Goal: Task Accomplishment & Management: Manage account settings

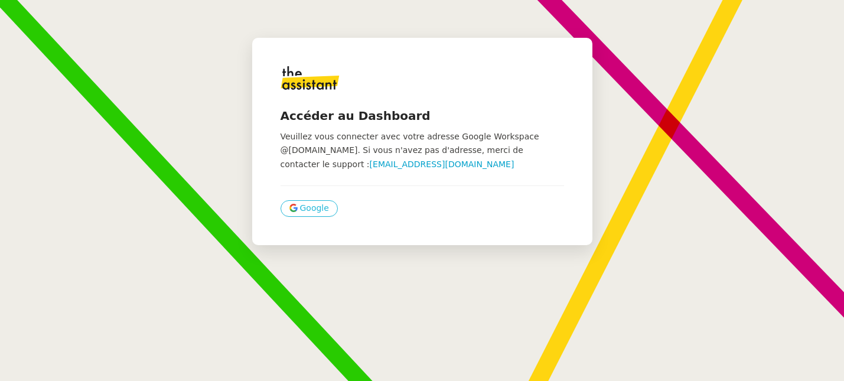
click at [300, 210] on span "Google" at bounding box center [314, 209] width 29 height 14
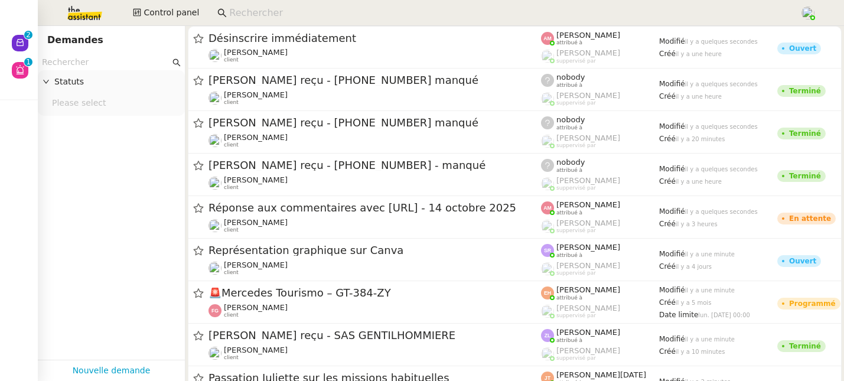
click at [370, 11] on input at bounding box center [508, 13] width 559 height 16
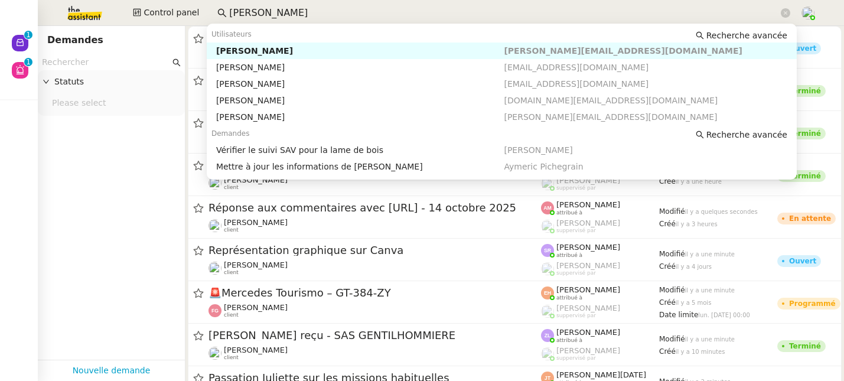
click at [347, 47] on div "Jessica SANSON" at bounding box center [360, 51] width 288 height 11
type input "jessica"
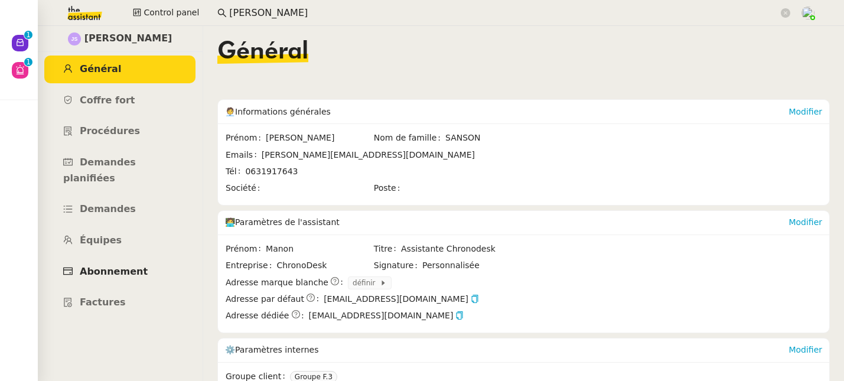
click at [112, 266] on span "Abonnement" at bounding box center [114, 271] width 68 height 11
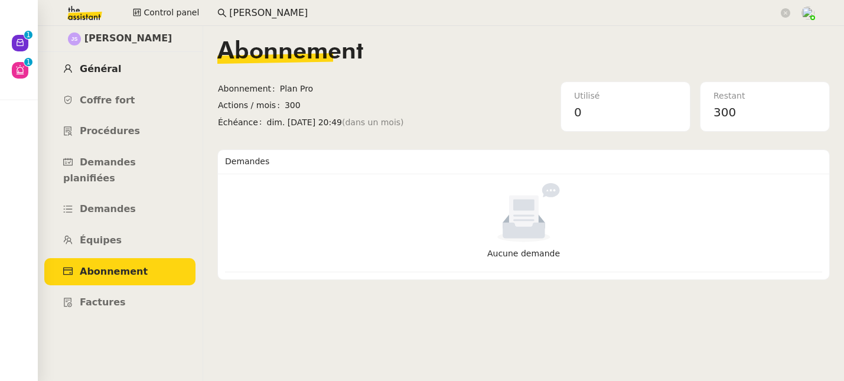
click at [108, 72] on span "Général" at bounding box center [100, 68] width 41 height 11
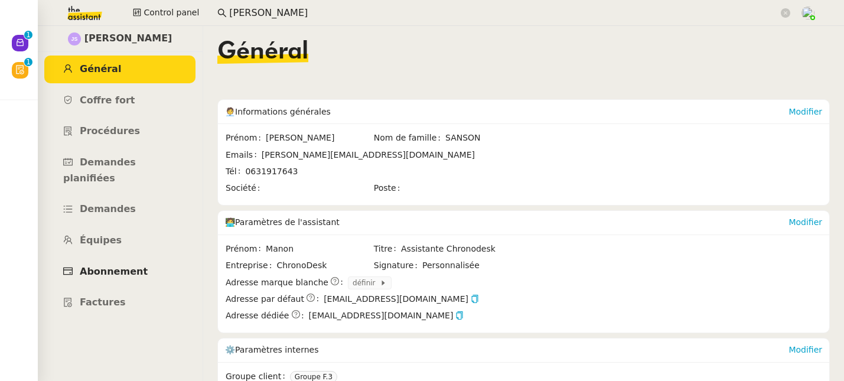
click at [115, 266] on span "Abonnement" at bounding box center [114, 271] width 68 height 11
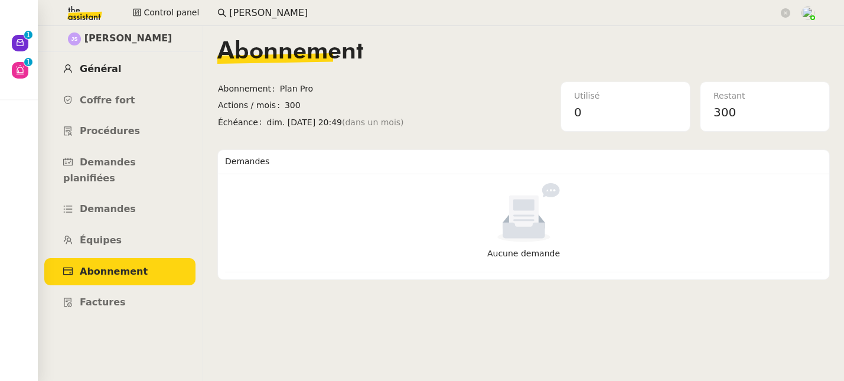
click at [86, 72] on span "Général" at bounding box center [100, 68] width 41 height 11
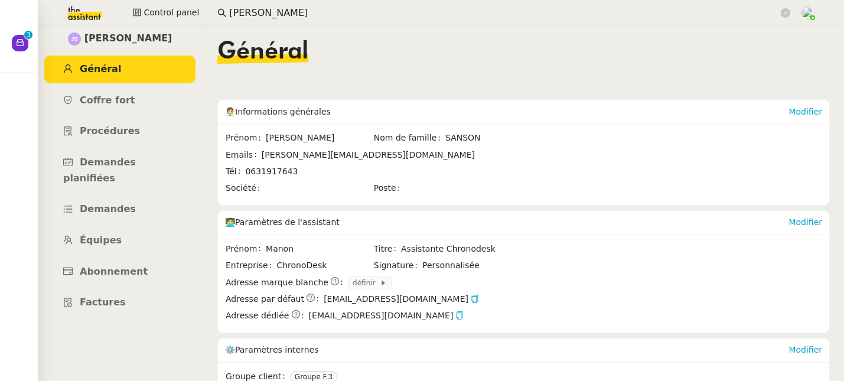
click at [456, 317] on icon "button" at bounding box center [460, 315] width 8 height 8
click at [789, 109] on link "Modifier" at bounding box center [806, 111] width 34 height 9
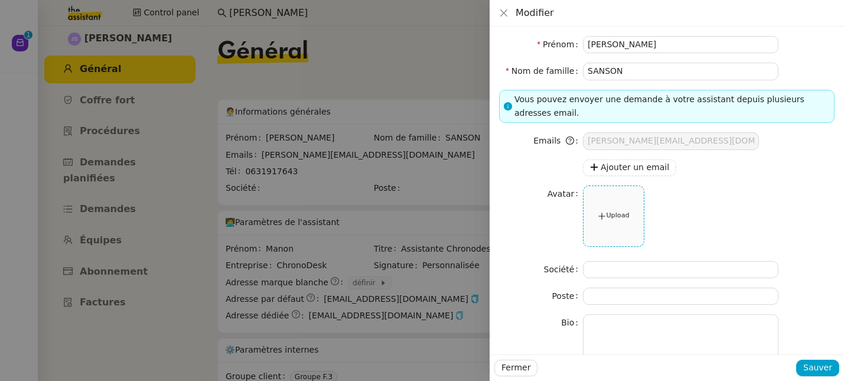
click at [628, 205] on div "Upload" at bounding box center [614, 216] width 60 height 60
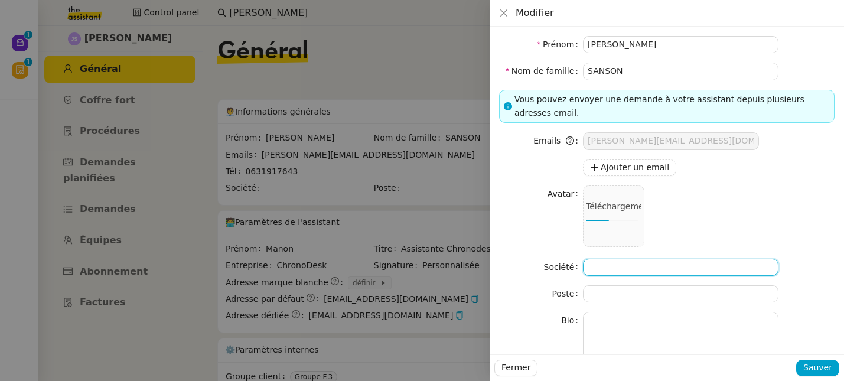
click at [665, 269] on input at bounding box center [681, 267] width 196 height 17
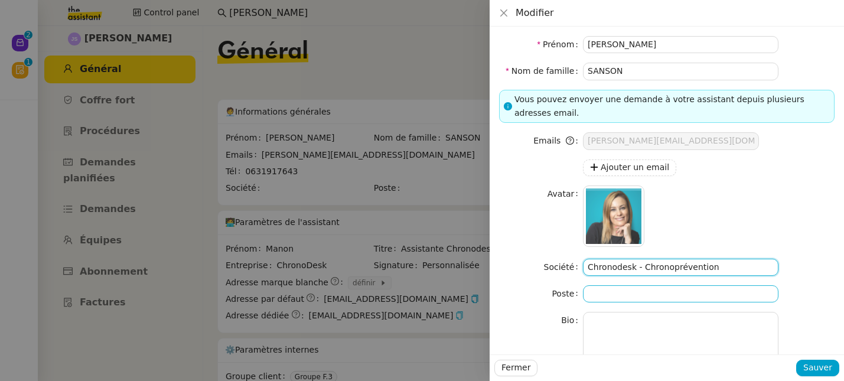
type input "Chronodesk - Chronoprévention"
click at [700, 290] on input at bounding box center [681, 293] width 196 height 17
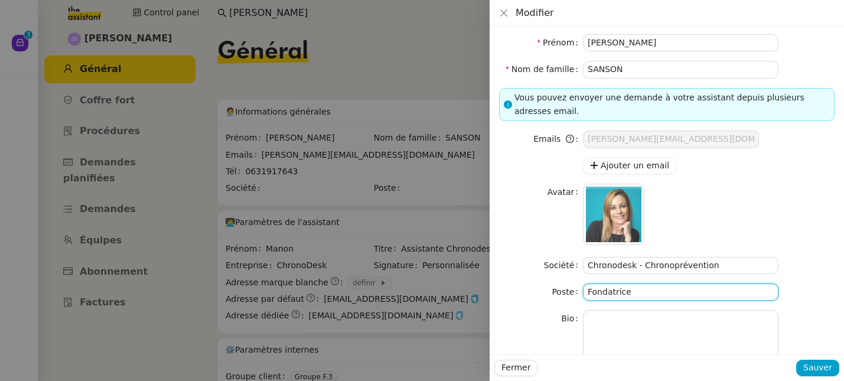
scroll to position [2, 0]
type input "Fondatrice"
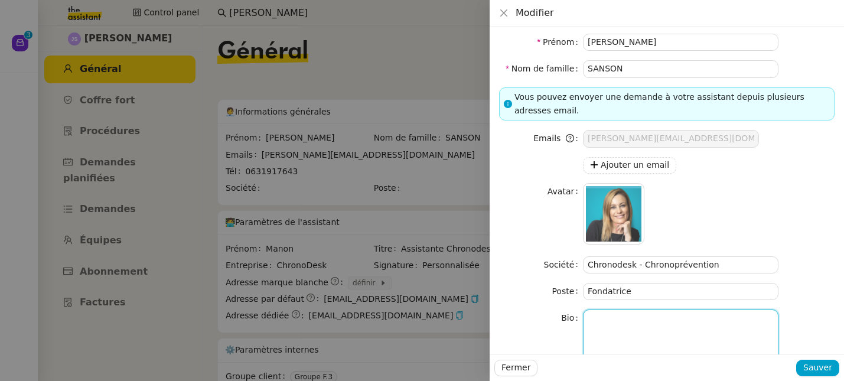
click at [613, 329] on textarea at bounding box center [681, 360] width 196 height 100
paste textarea "Jessica Sanson est la fondatrice du groupe ChronoDesk, créé à partir de ChronoA…"
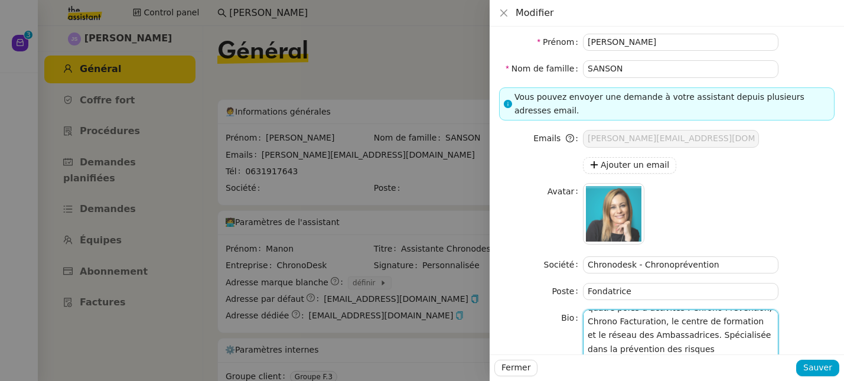
scroll to position [57, 0]
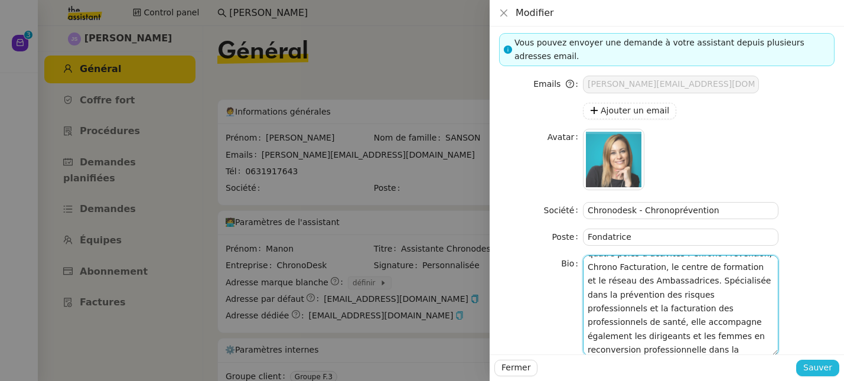
type textarea "Jessica Sanson est la fondatrice du groupe ChronoDesk, créé à partir de ChronoA…"
click at [814, 368] on span "Sauver" at bounding box center [818, 368] width 29 height 14
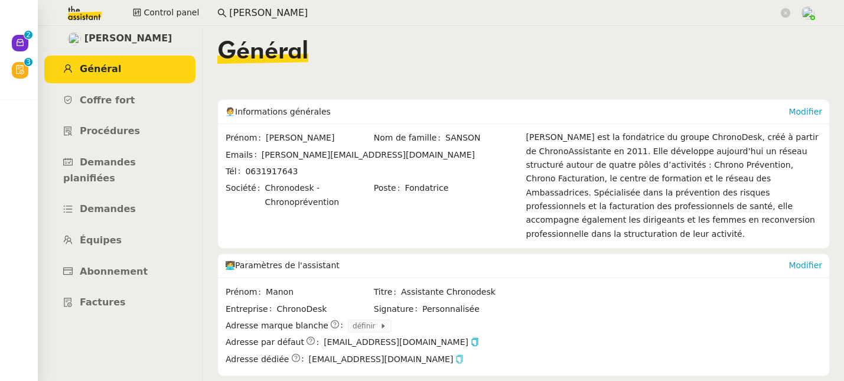
click at [456, 355] on icon "button" at bounding box center [460, 359] width 8 height 8
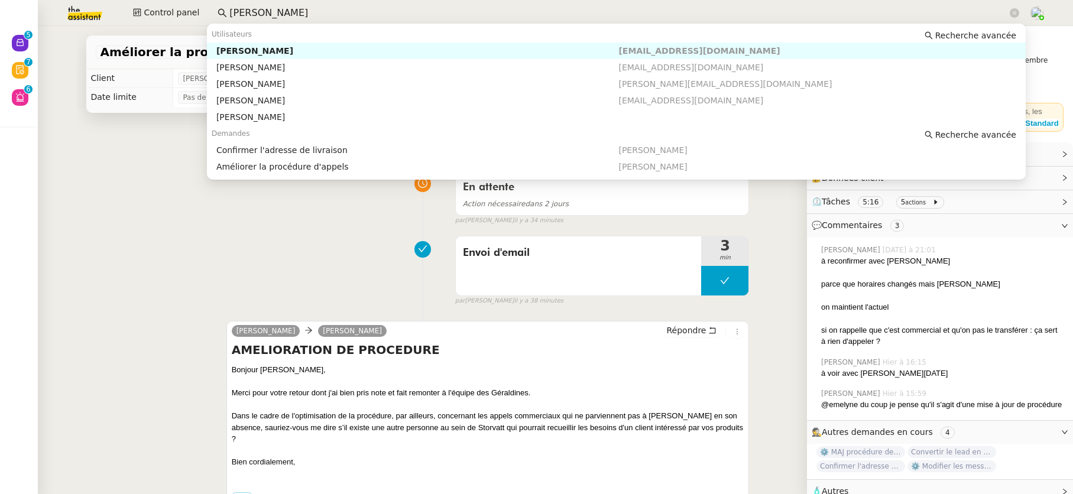
drag, startPoint x: 0, startPoint y: 0, endPoint x: 208, endPoint y: 12, distance: 208.4
click at [211, 12] on nz-input-group "[PERSON_NAME]" at bounding box center [618, 13] width 814 height 18
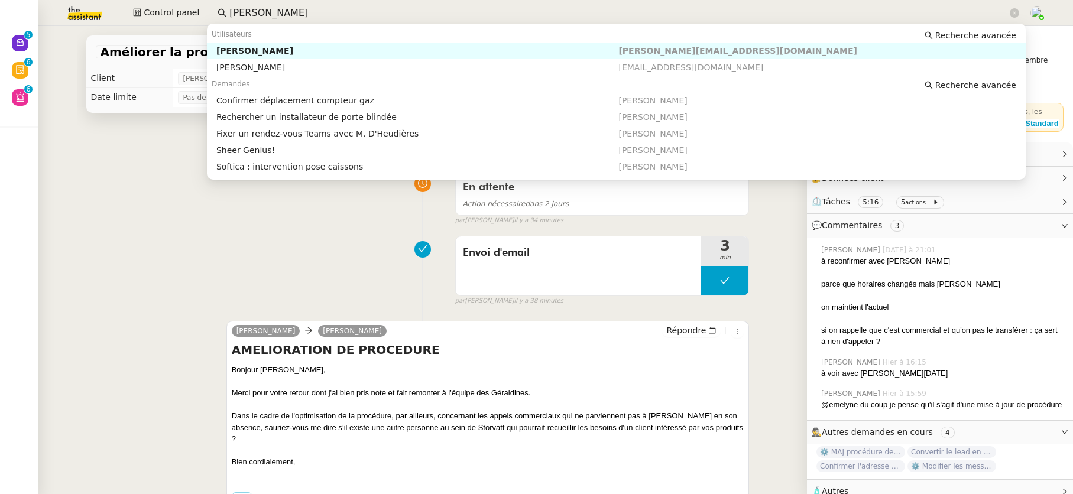
click at [235, 51] on div "[PERSON_NAME]" at bounding box center [417, 51] width 402 height 11
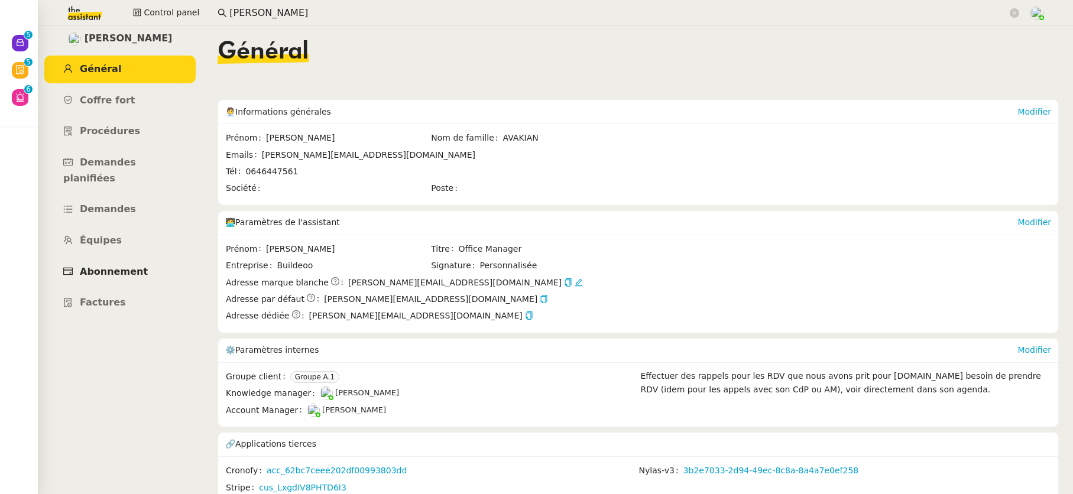
click at [125, 261] on link "Abonnement" at bounding box center [119, 272] width 151 height 28
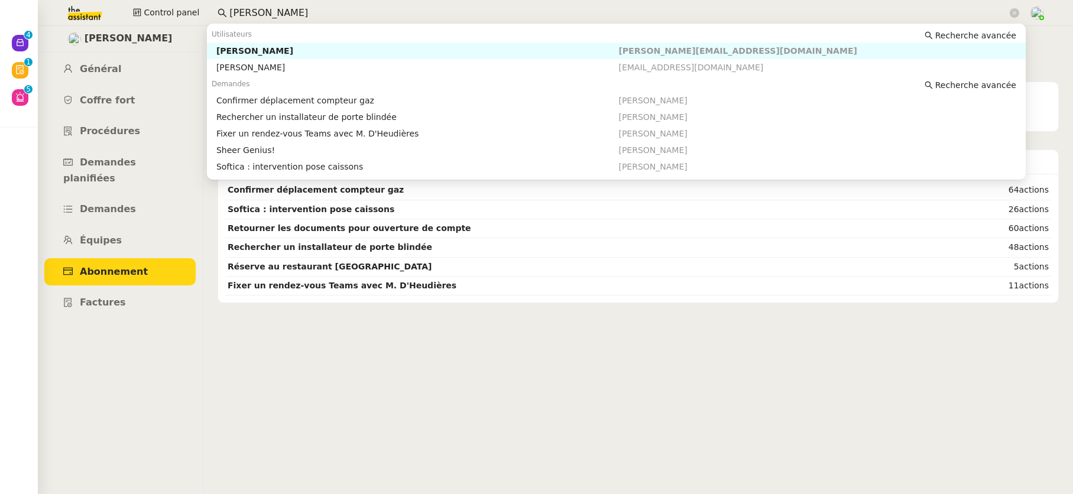
drag, startPoint x: 276, startPoint y: 9, endPoint x: 205, endPoint y: 4, distance: 71.1
click at [205, 4] on div "Control panel [PERSON_NAME]" at bounding box center [537, 13] width 1014 height 26
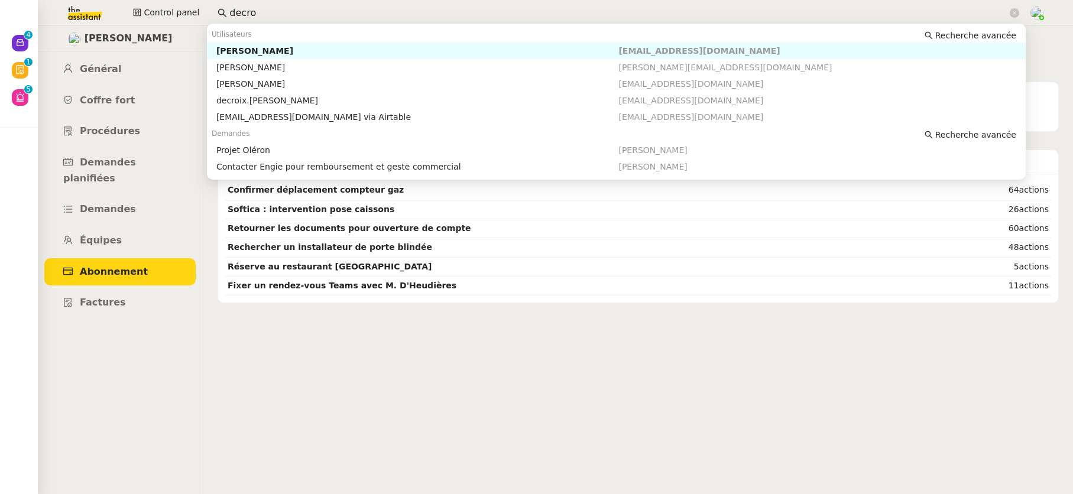
click at [257, 50] on div "[PERSON_NAME]" at bounding box center [417, 51] width 402 height 11
type input "decro"
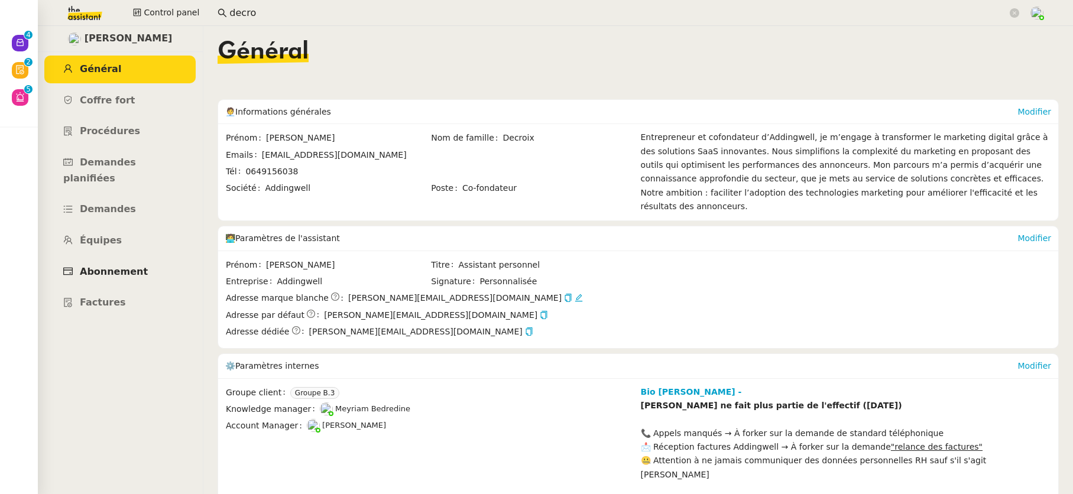
click at [126, 266] on span "Abonnement" at bounding box center [114, 271] width 68 height 11
